Goal: Information Seeking & Learning: Understand process/instructions

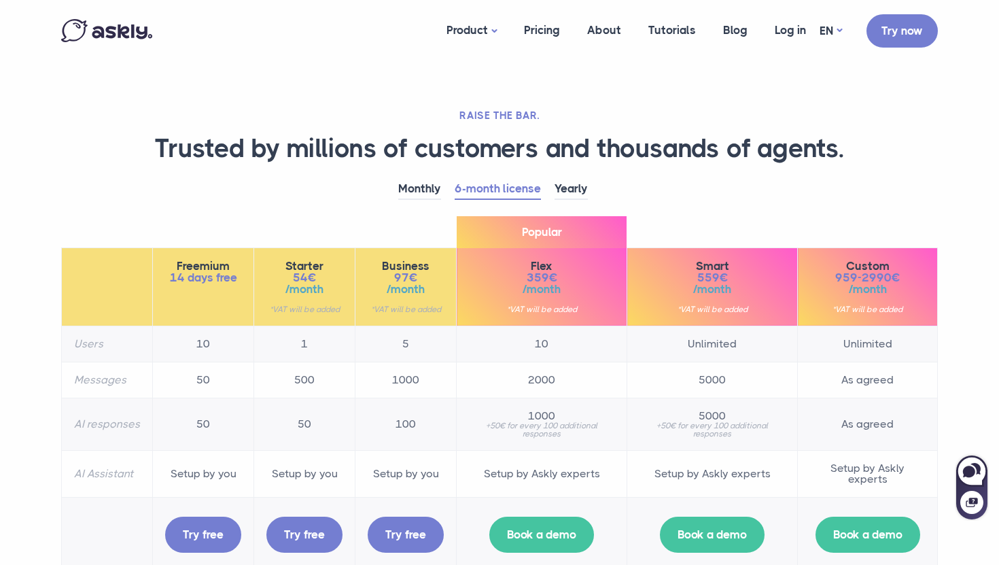
click at [94, 422] on th "AI responses" at bounding box center [107, 424] width 91 height 52
copy tr "AI responses"
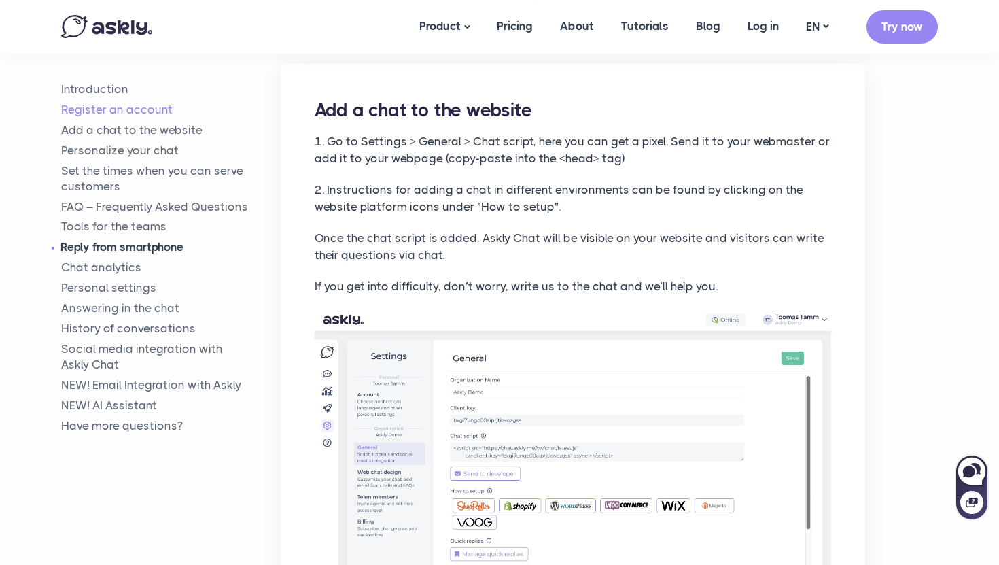
click at [133, 241] on link "Reply from smartphone" at bounding box center [171, 248] width 220 height 16
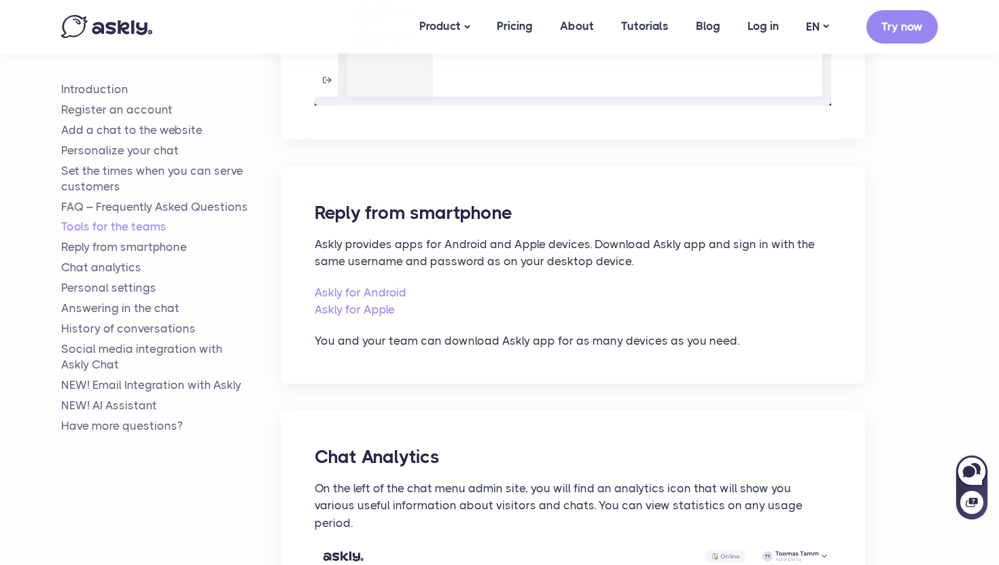
scroll to position [3786, 0]
click at [688, 175] on div "Reply from smartphone Askly provides apps for Android and Apple devices. Downlo…" at bounding box center [573, 276] width 585 height 217
click at [726, 303] on link "Askly for Apple" at bounding box center [573, 312] width 517 height 18
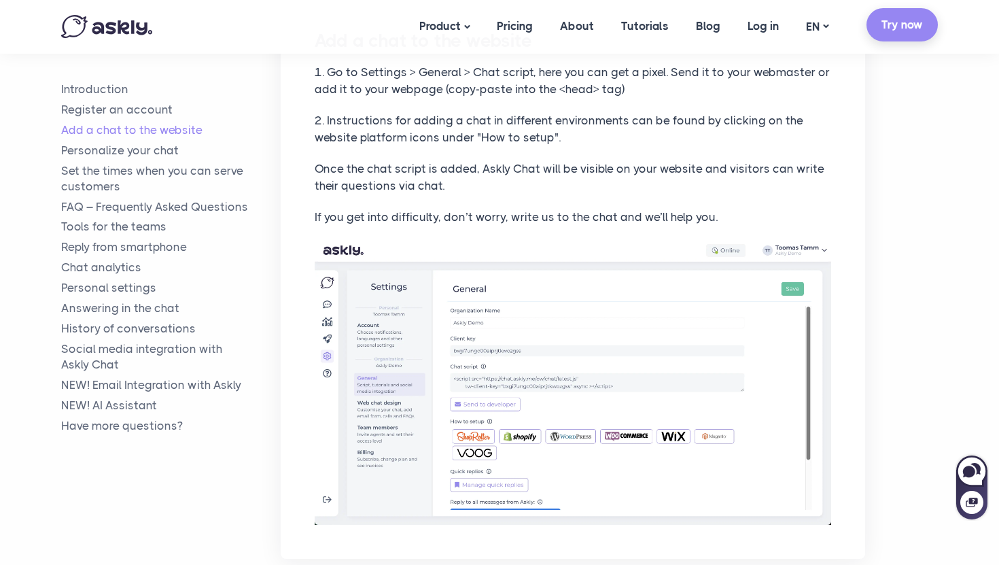
scroll to position [933, 0]
